Goal: Task Accomplishment & Management: Complete application form

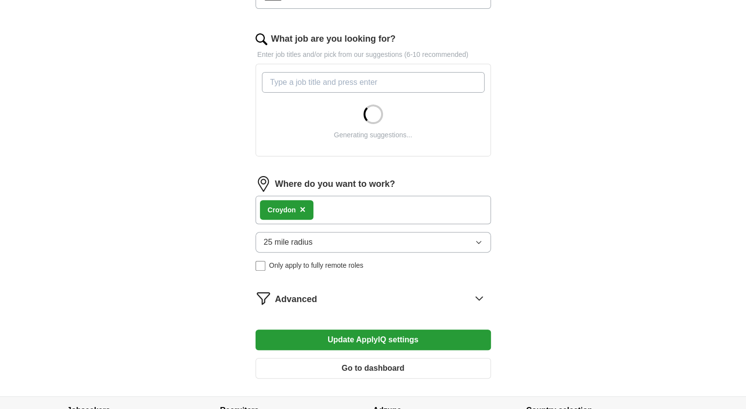
scroll to position [290, 0]
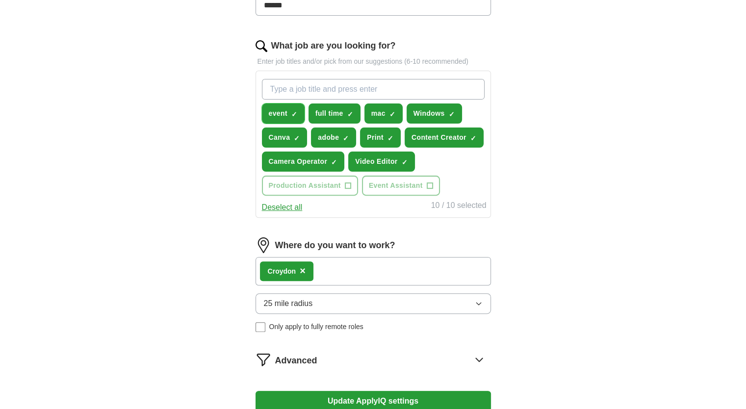
click at [299, 106] on button "event ✓ ×" at bounding box center [283, 113] width 43 height 20
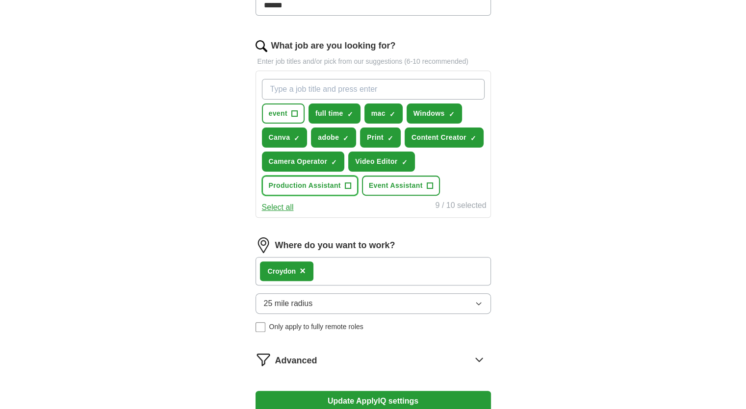
click at [348, 184] on span "+" at bounding box center [348, 186] width 6 height 8
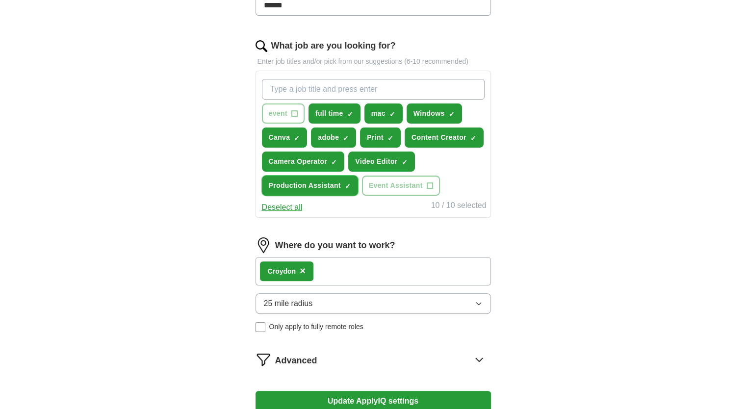
click at [0, 0] on span "×" at bounding box center [0, 0] width 0 height 0
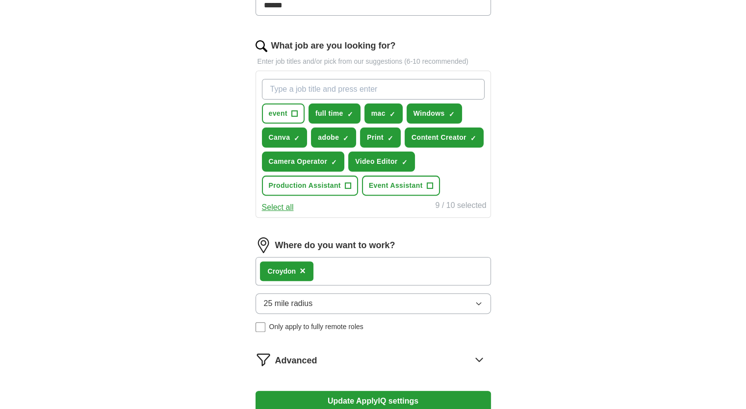
click at [410, 85] on input "What job are you looking for?" at bounding box center [373, 89] width 223 height 21
type input "p"
click at [271, 92] on input "marketing" at bounding box center [373, 89] width 223 height 21
type input "digital marketing"
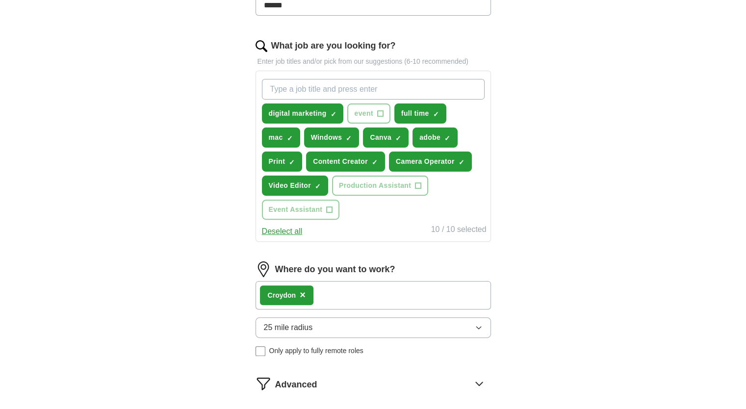
scroll to position [469, 0]
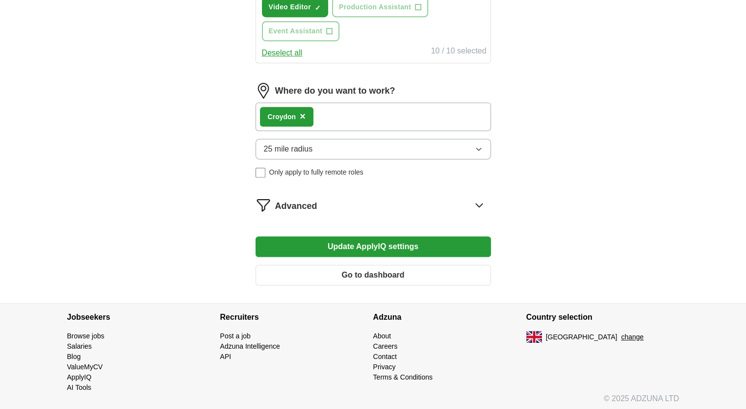
click at [387, 240] on button "Update ApplyIQ settings" at bounding box center [373, 246] width 235 height 21
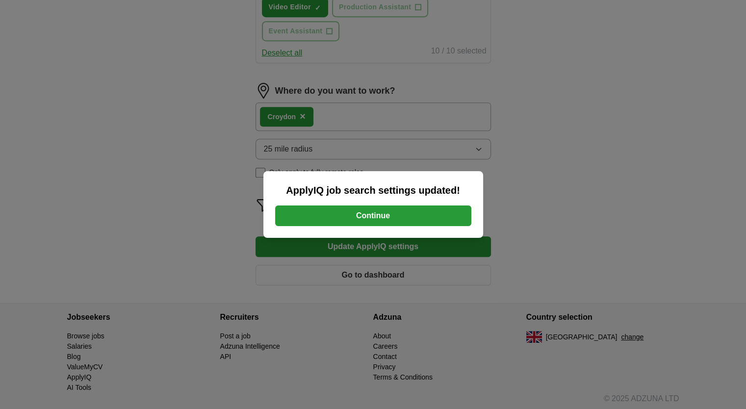
click at [398, 224] on button "Continue" at bounding box center [373, 216] width 196 height 21
